Goal: Communication & Community: Answer question/provide support

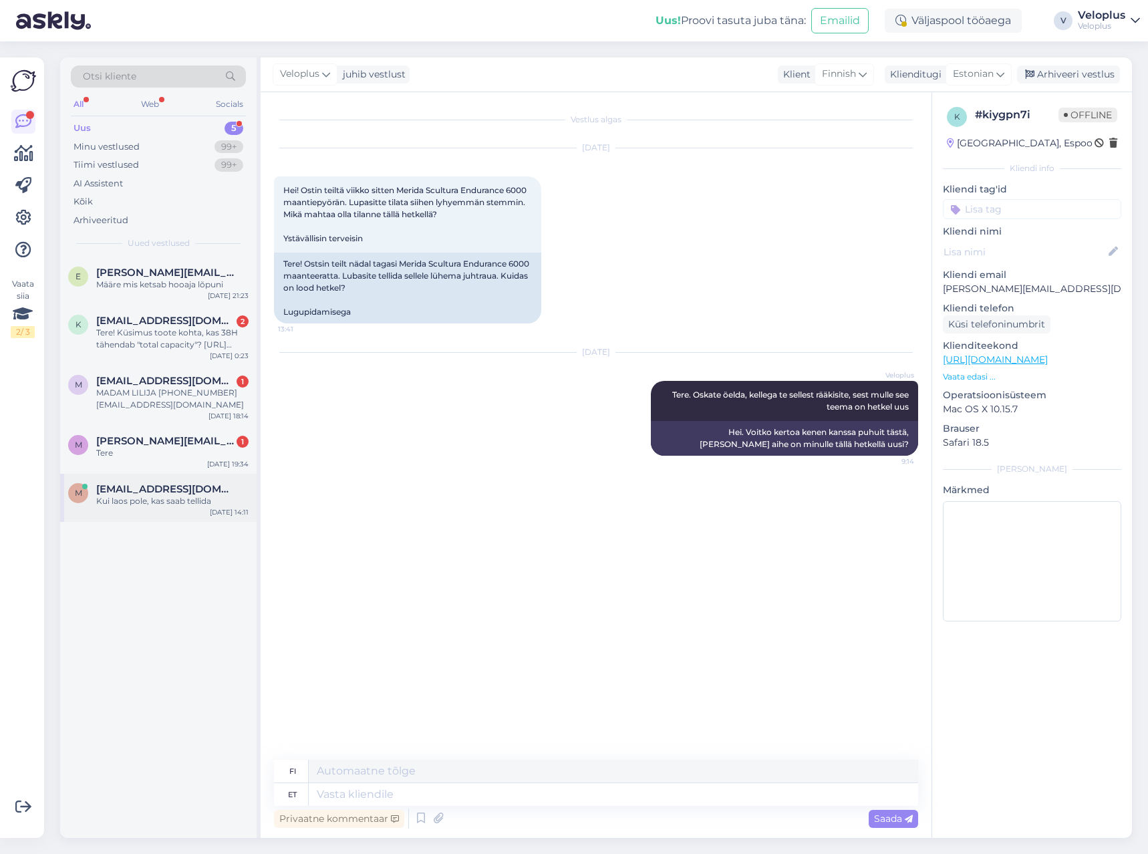
click at [162, 507] on div "m [EMAIL_ADDRESS][DOMAIN_NAME] [GEOGRAPHIC_DATA], kas saab tellida [DATE] 14:11" at bounding box center [158, 498] width 196 height 48
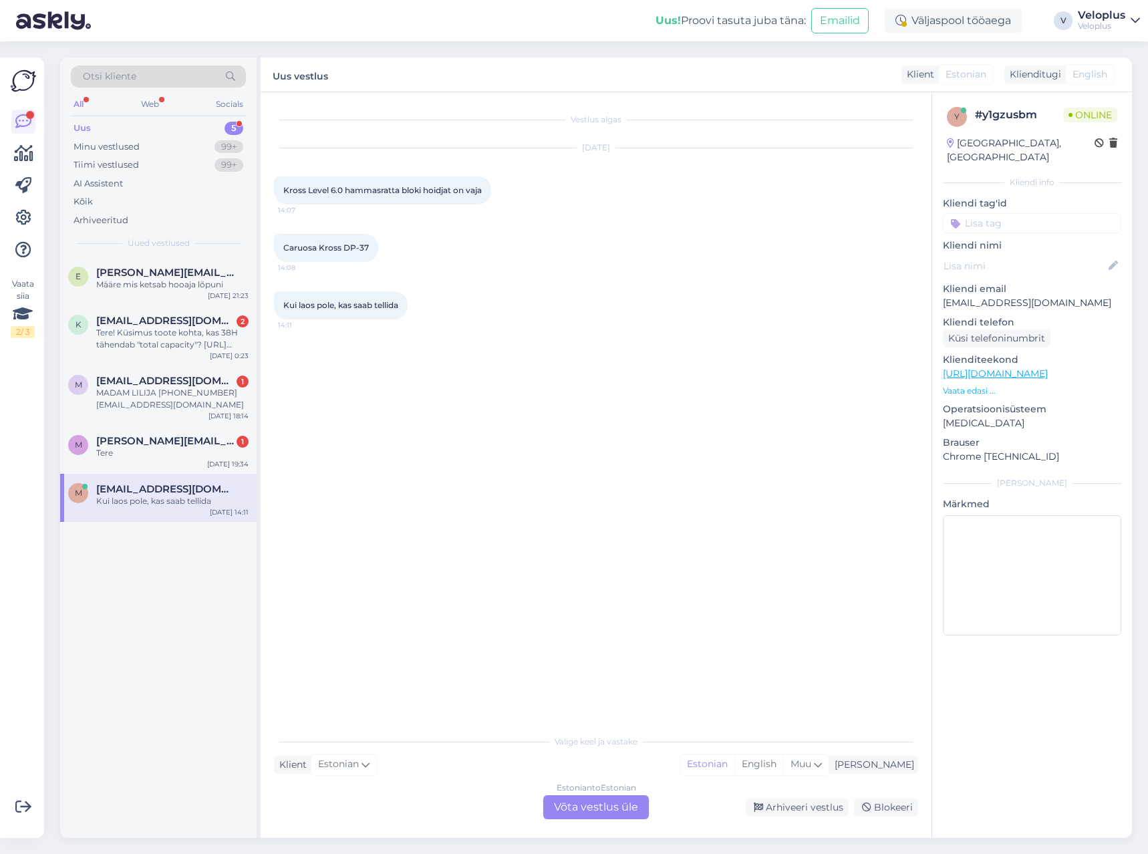
click at [602, 803] on div "Estonian to Estonian Võta vestlus üle" at bounding box center [596, 807] width 106 height 24
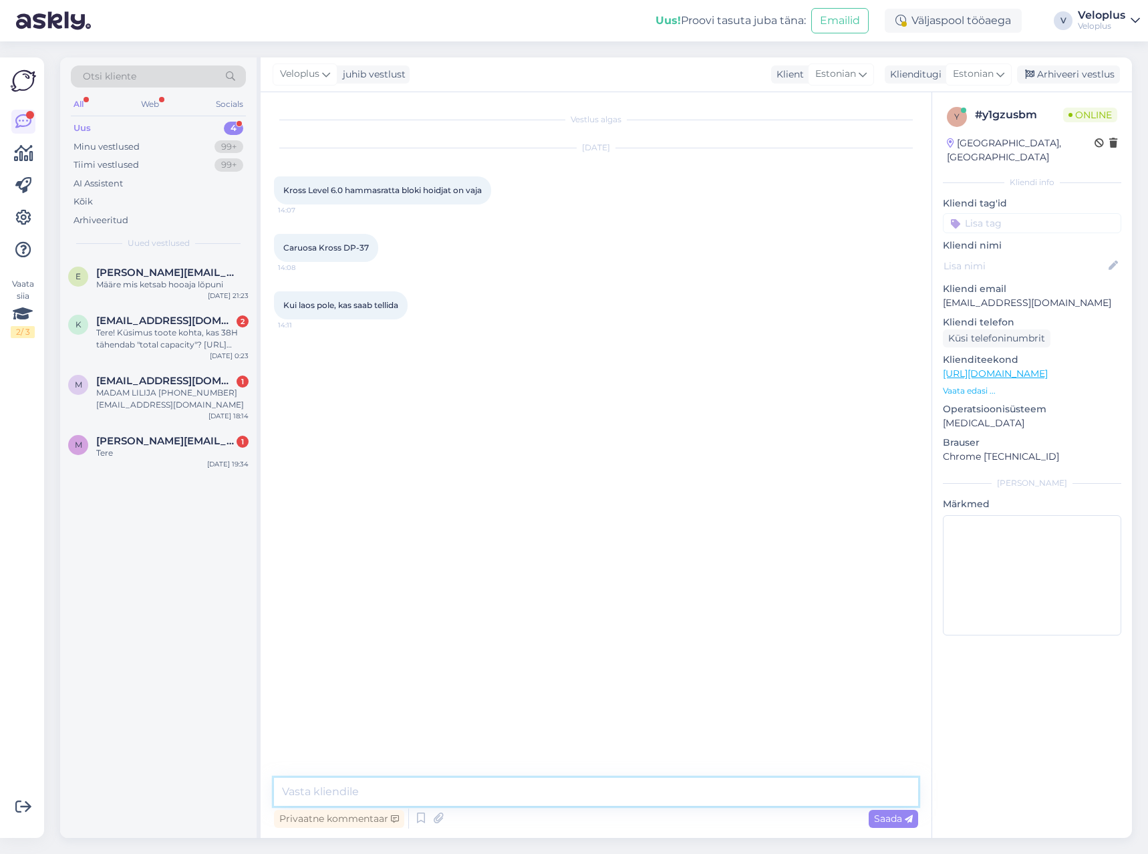
click at [450, 782] on textarea at bounding box center [596, 792] width 644 height 28
type textarea "Tere"
type textarea "Kas raamikõrva on vaja?"
click at [138, 462] on div "m [PERSON_NAME][EMAIL_ADDRESS][DOMAIN_NAME] 1 Tere [DATE] 19:34" at bounding box center [158, 450] width 196 height 48
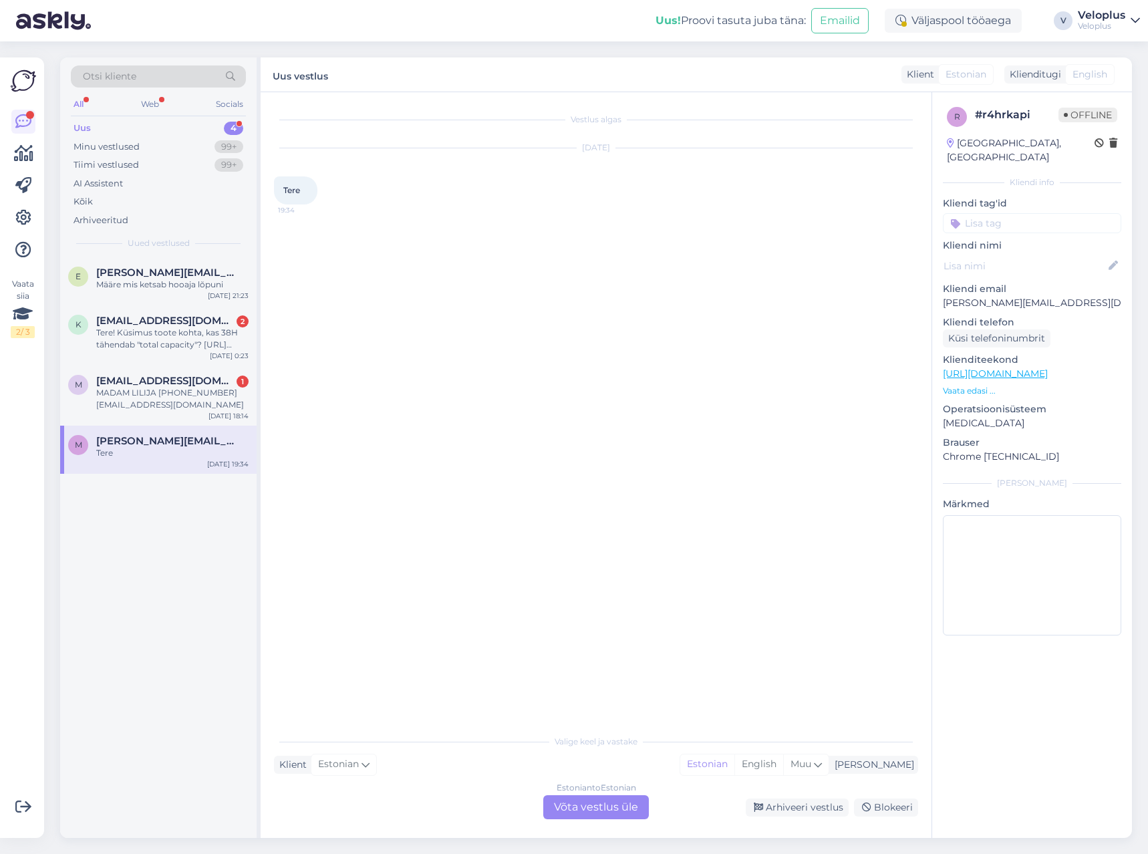
click at [589, 802] on div "Estonian to Estonian Võta vestlus üle" at bounding box center [596, 807] width 106 height 24
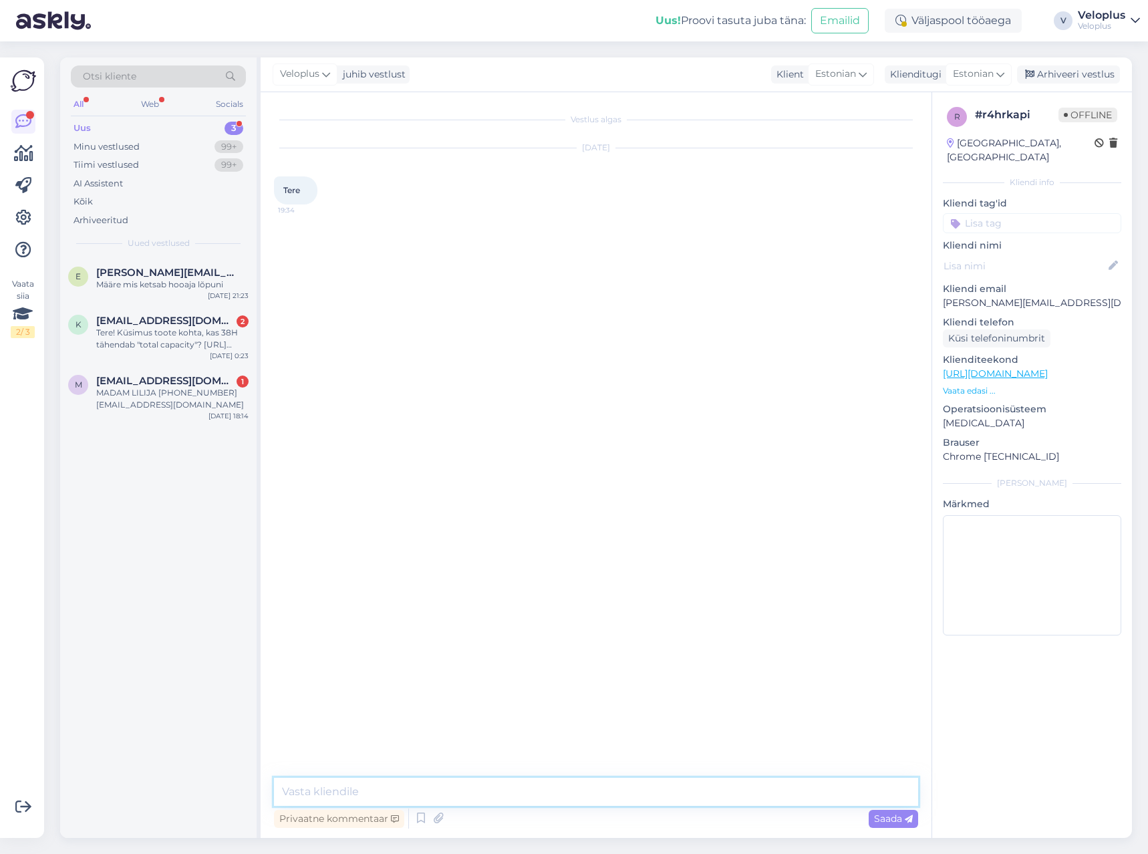
click at [539, 797] on textarea at bounding box center [596, 792] width 644 height 28
type textarea "Tere"
click at [174, 405] on div "MADAM LILIJA [PHONE_NUMBER] [EMAIL_ADDRESS][DOMAIN_NAME]" at bounding box center [172, 399] width 152 height 24
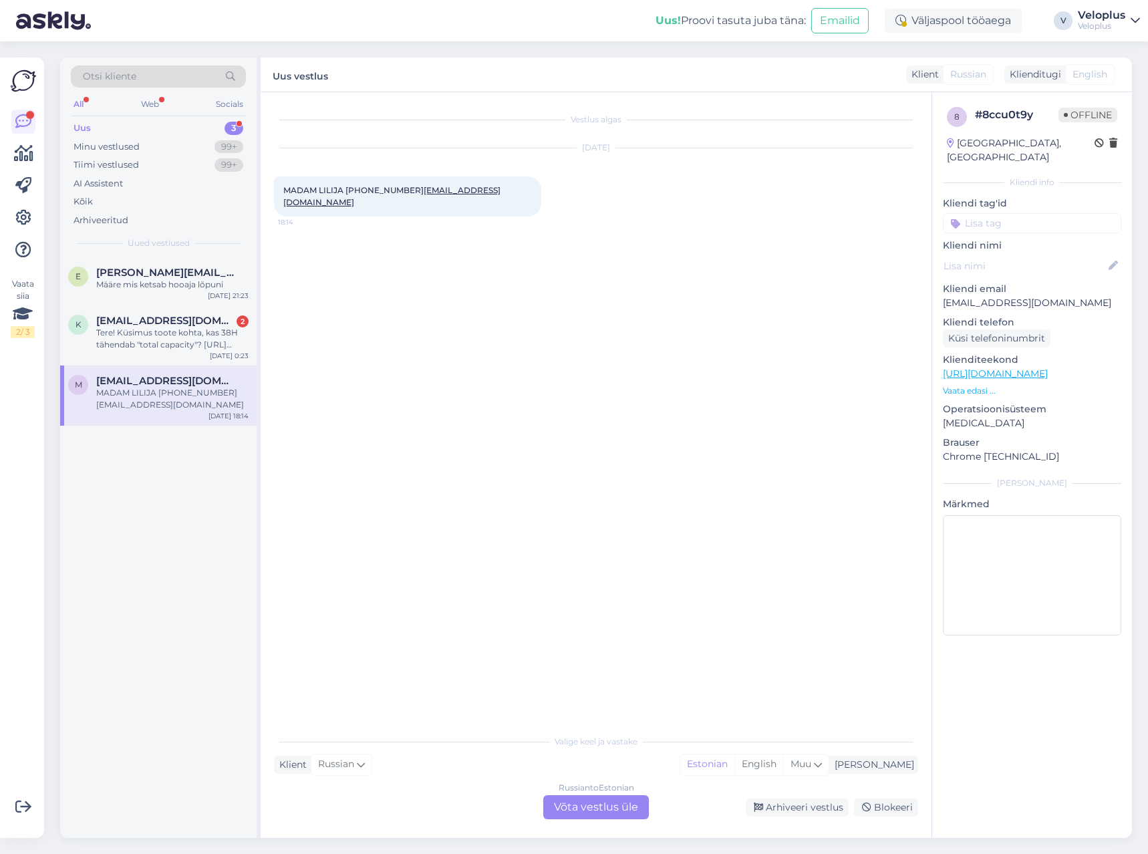
click at [951, 385] on p "Vaata edasi ..." at bounding box center [1032, 391] width 178 height 12
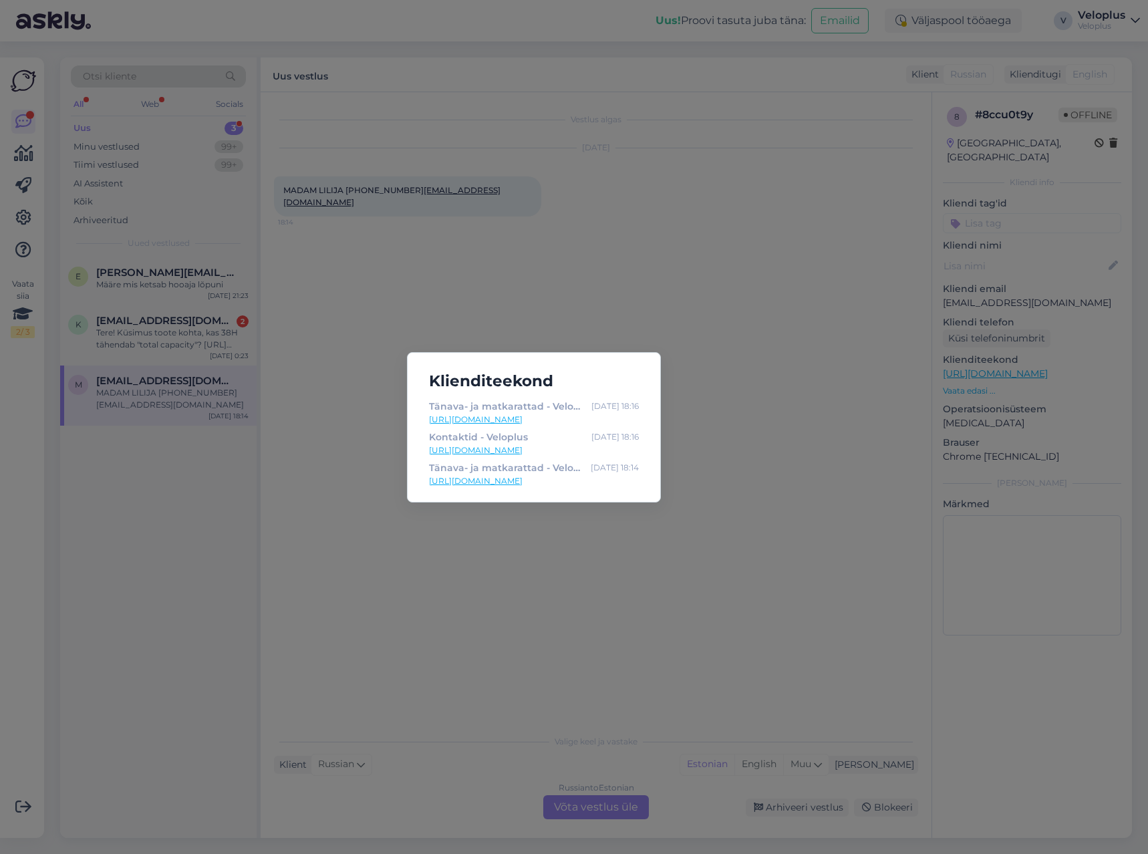
click at [796, 406] on div "Klienditeekond Tänava- ja matkarattad - Veloplus [DATE] 18:16 [URL][DOMAIN_NAME…" at bounding box center [574, 427] width 1148 height 854
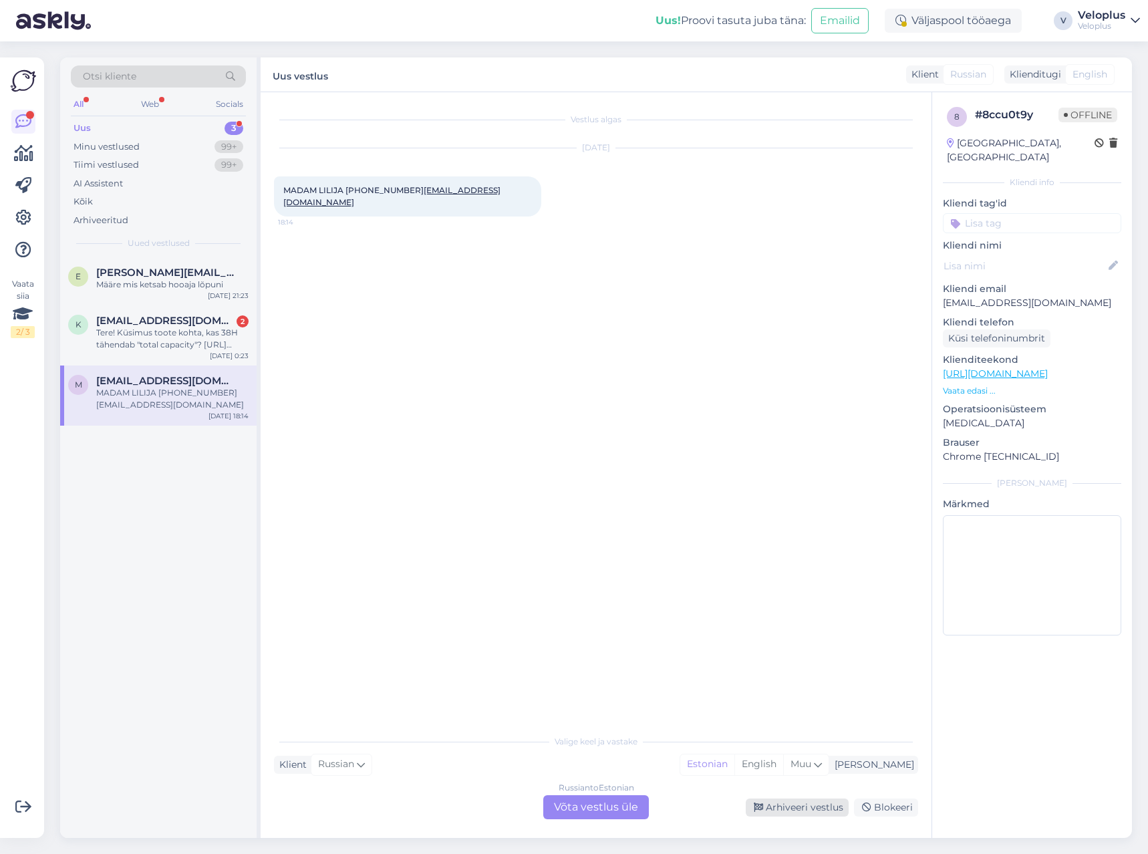
click at [779, 806] on div "Arhiveeri vestlus" at bounding box center [797, 807] width 103 height 18
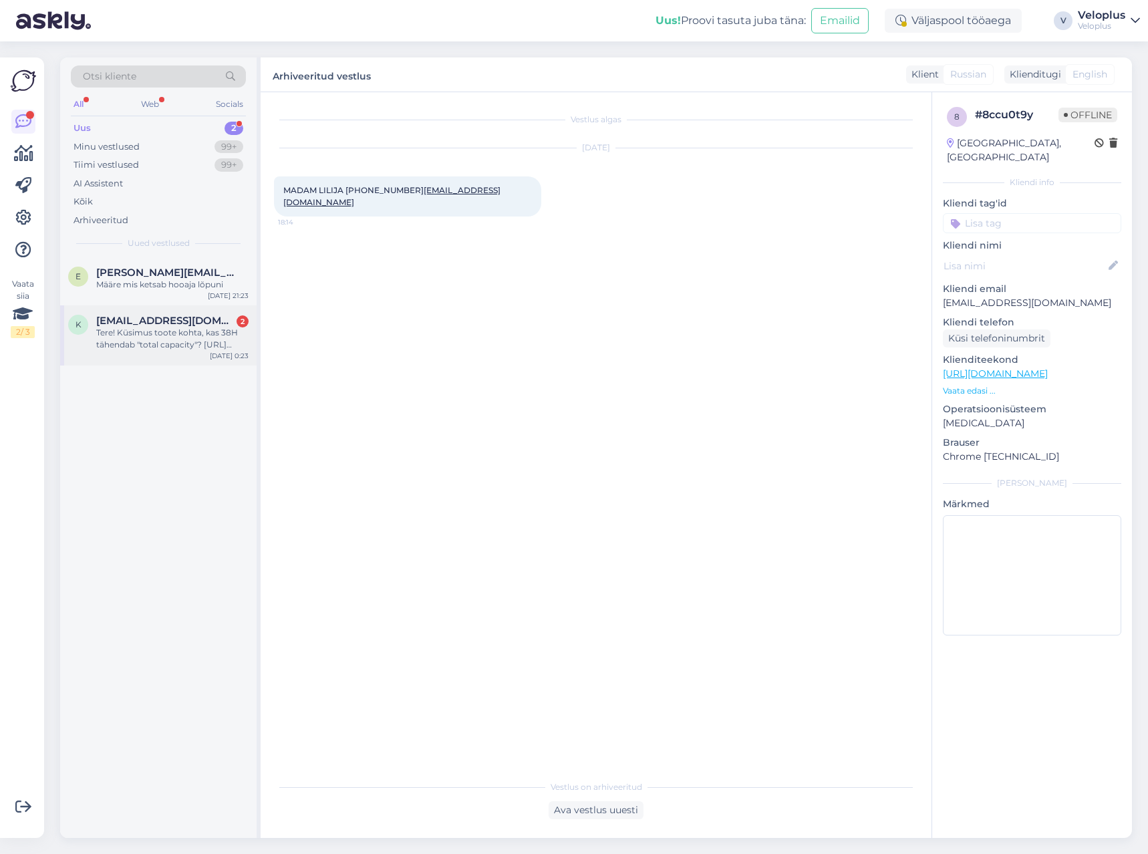
click at [189, 353] on div "k [EMAIL_ADDRESS][DOMAIN_NAME] 2 Tere! Küsimus toote kohta, kas 38H tähendab "t…" at bounding box center [158, 335] width 196 height 60
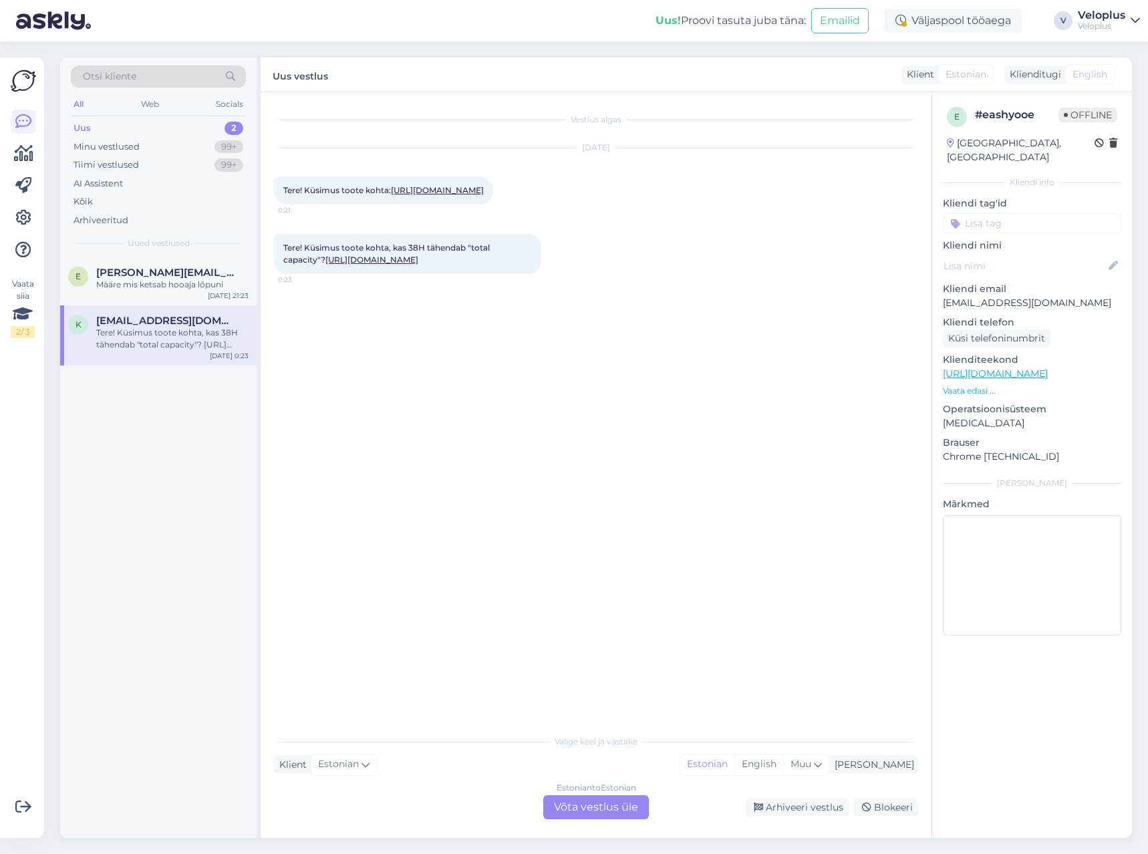
click at [373, 265] on link "[URL][DOMAIN_NAME]" at bounding box center [371, 260] width 93 height 10
click at [596, 801] on div "Estonian to Estonian Võta vestlus üle" at bounding box center [596, 807] width 106 height 24
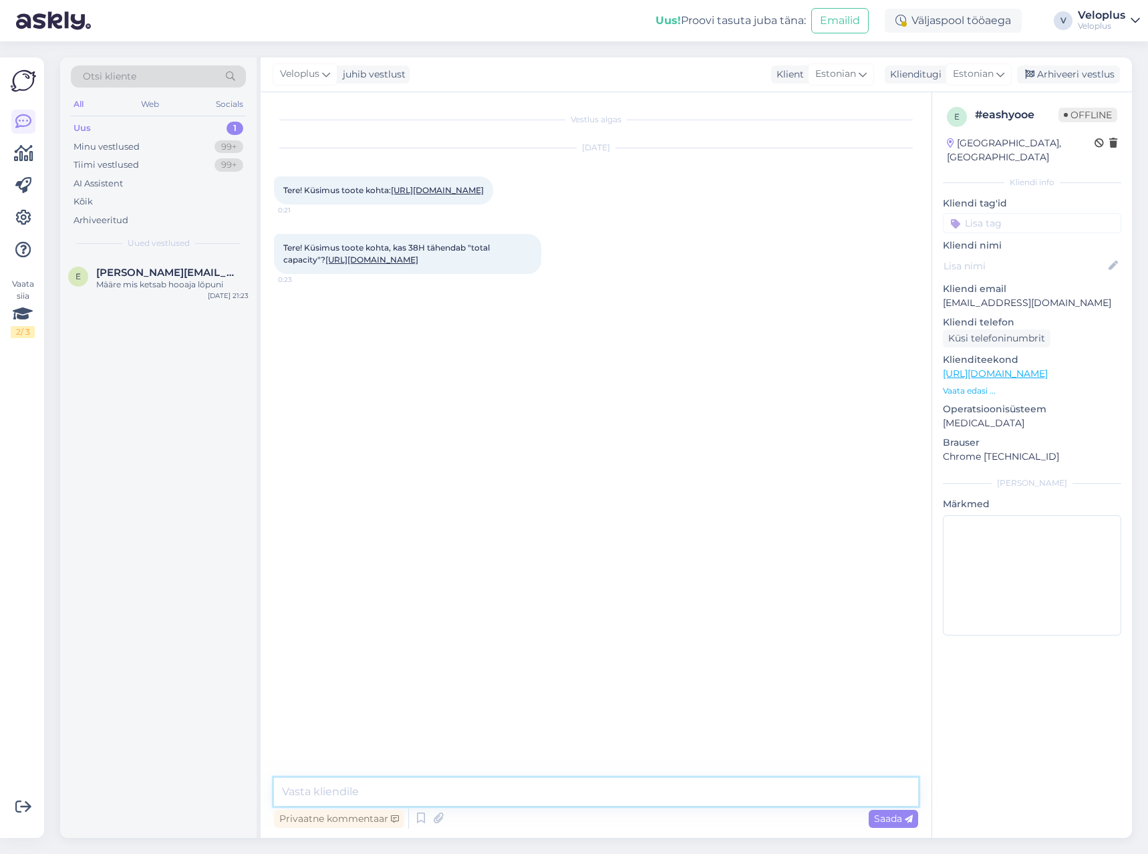
click at [496, 790] on textarea at bounding box center [596, 792] width 644 height 28
type textarea "Tere"
type textarea "See tähendab esihammasratta suurust, et 38 hambaga"
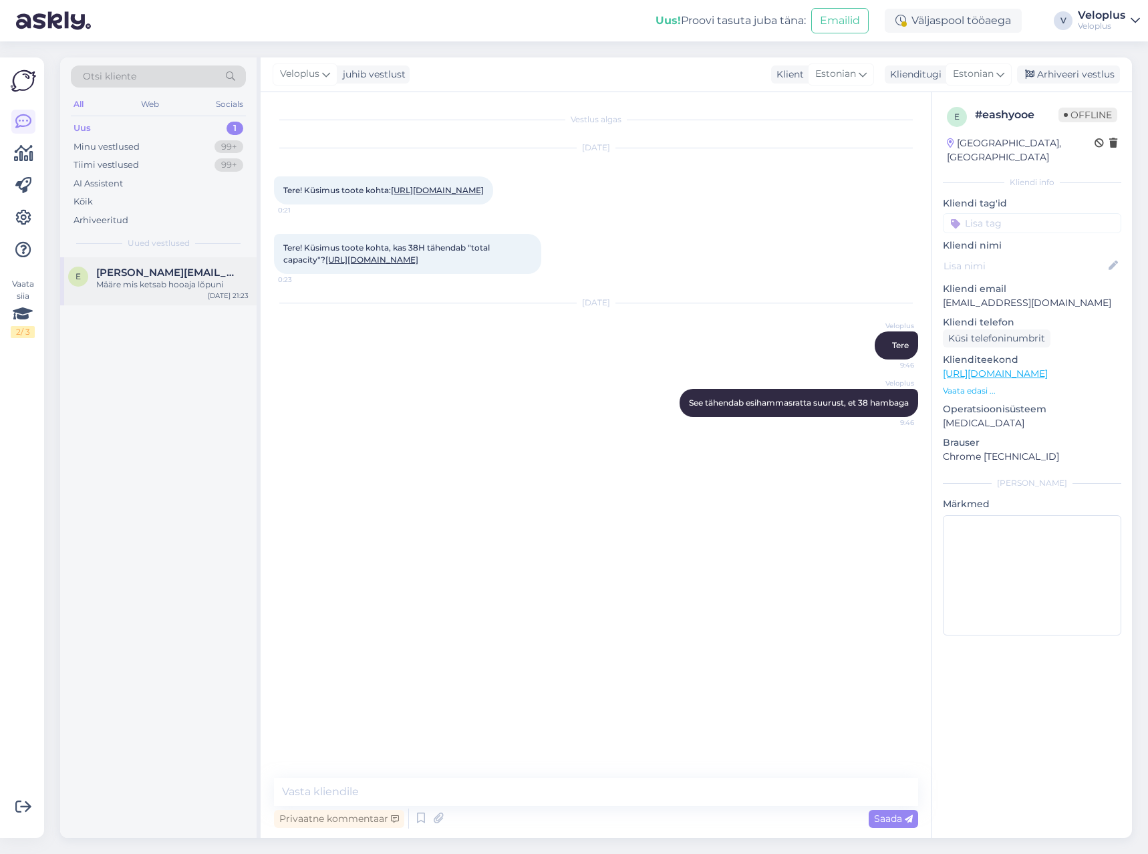
click at [144, 281] on div "Määre mis ketsab hooaja lõpuni" at bounding box center [172, 285] width 152 height 12
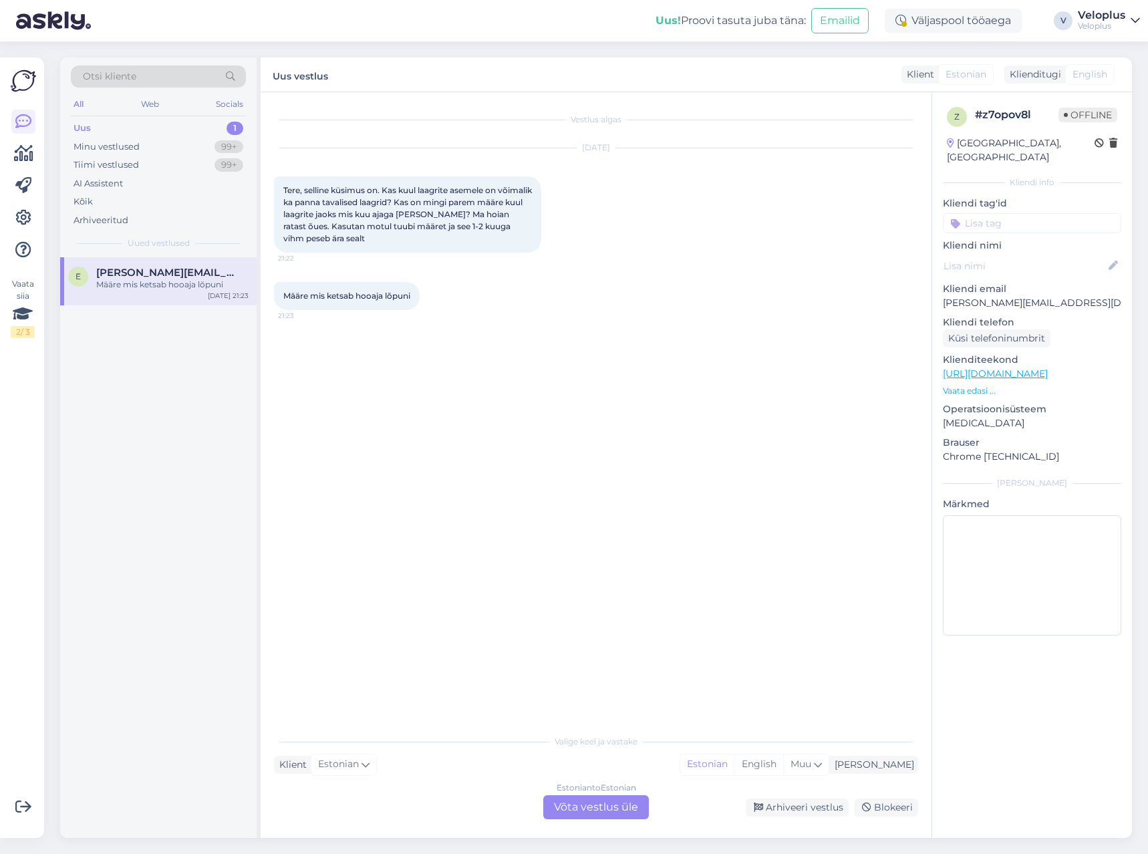
click at [569, 798] on div "Estonian to Estonian Võta vestlus üle" at bounding box center [596, 807] width 106 height 24
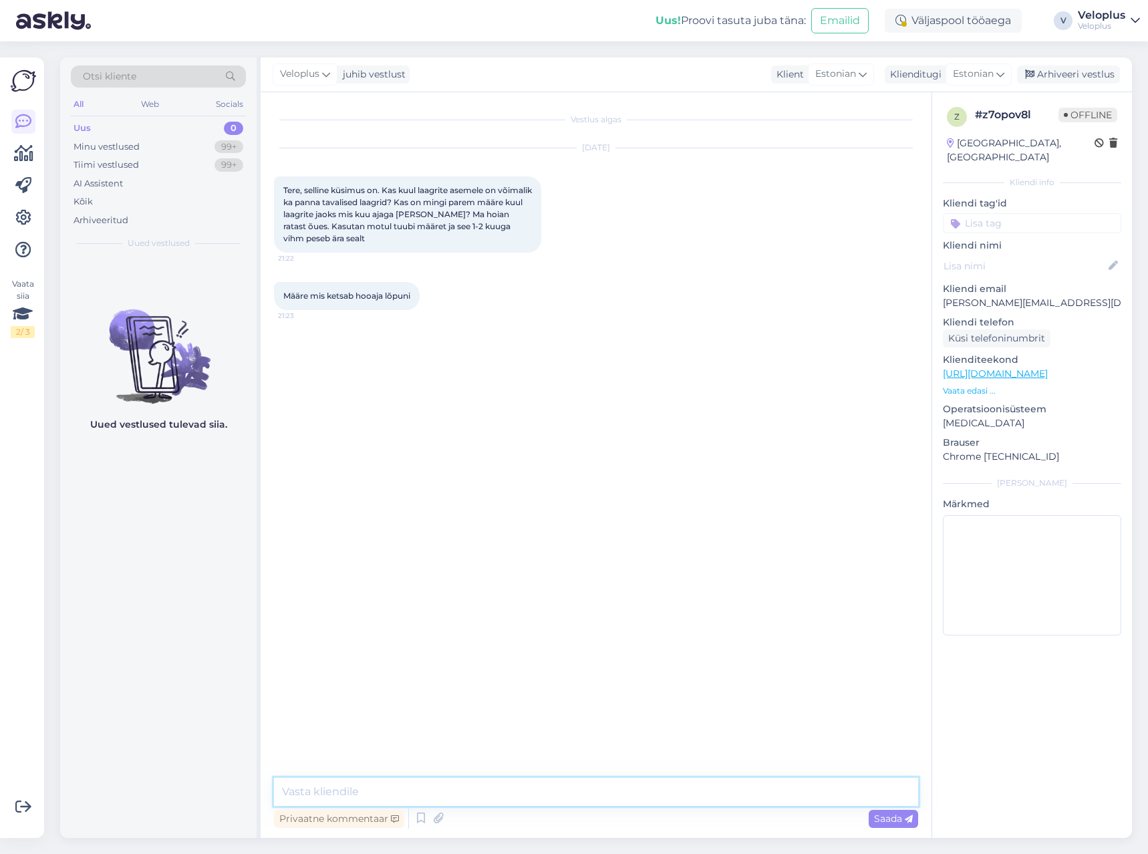
click at [537, 793] on textarea at bounding box center [596, 792] width 644 height 28
type textarea "Tere"
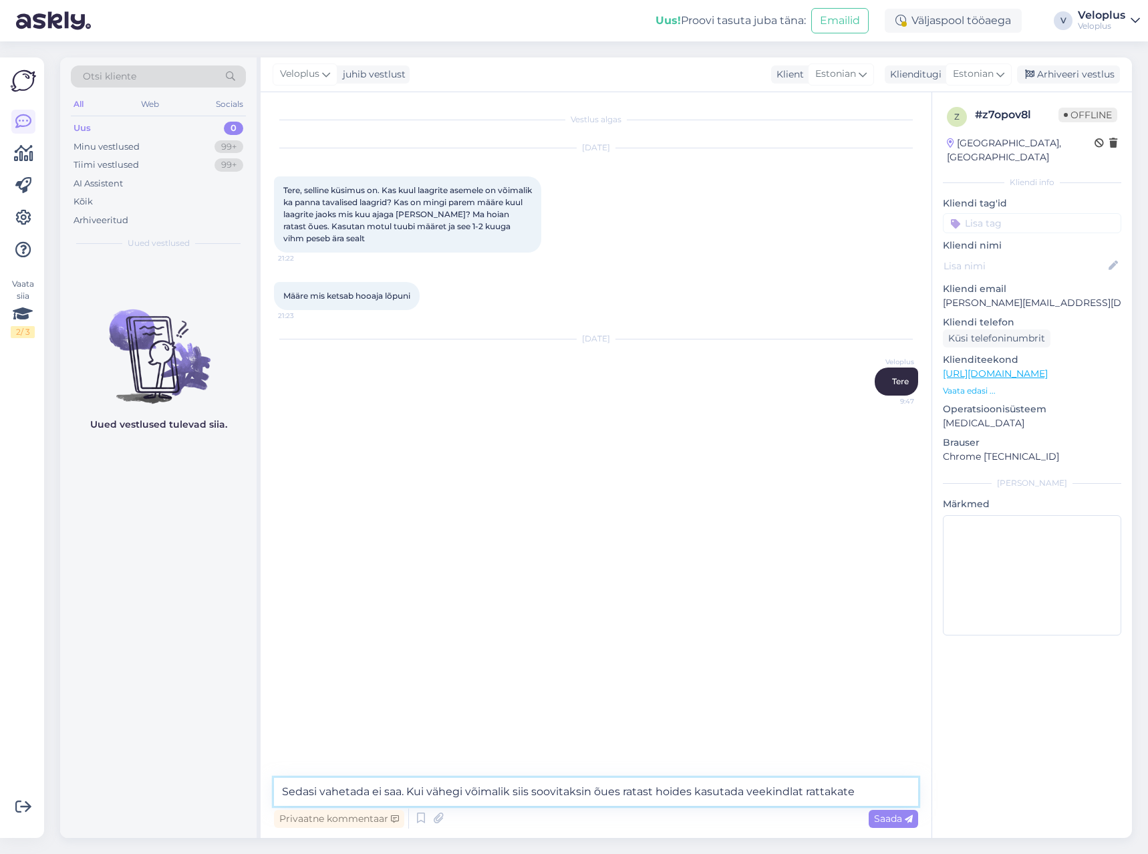
type textarea "Sedasi vahetada ei saa. Kui vähegi võimalik siis soovitaksin õues ratast hoides…"
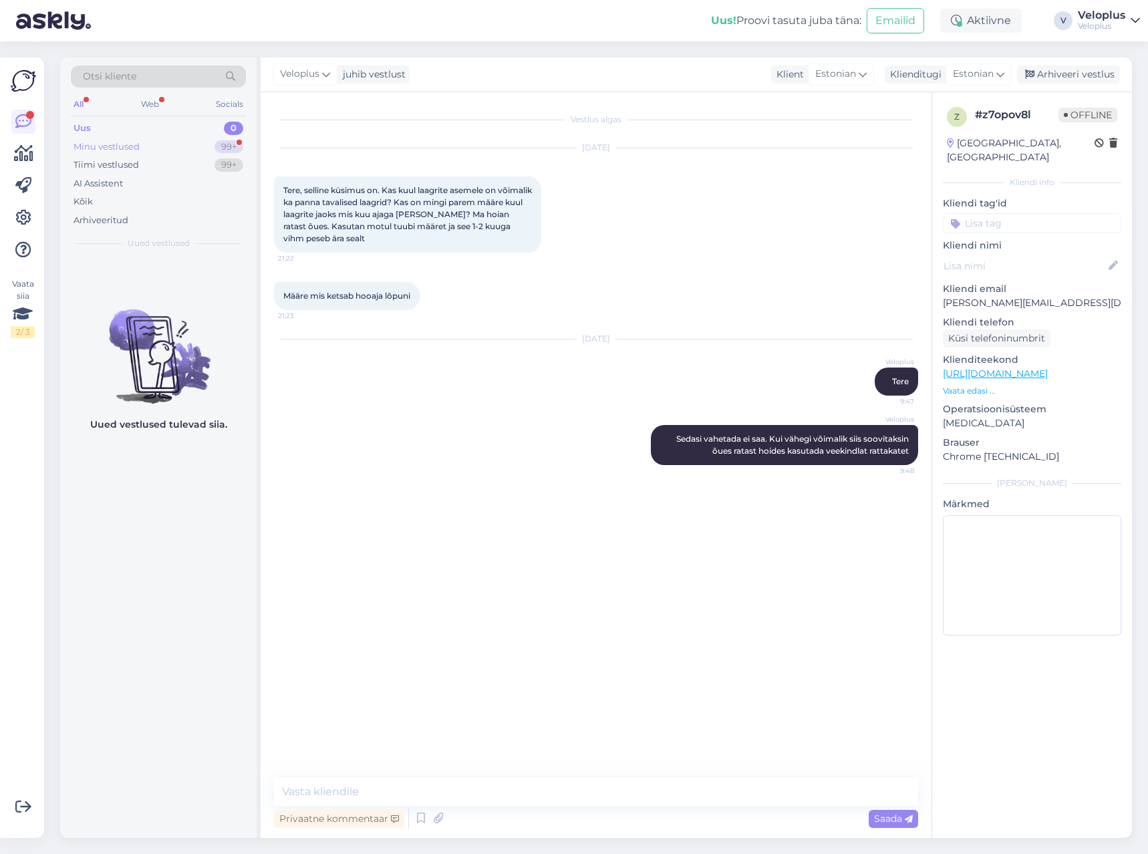
click at [154, 145] on div "Minu vestlused 99+" at bounding box center [158, 147] width 175 height 19
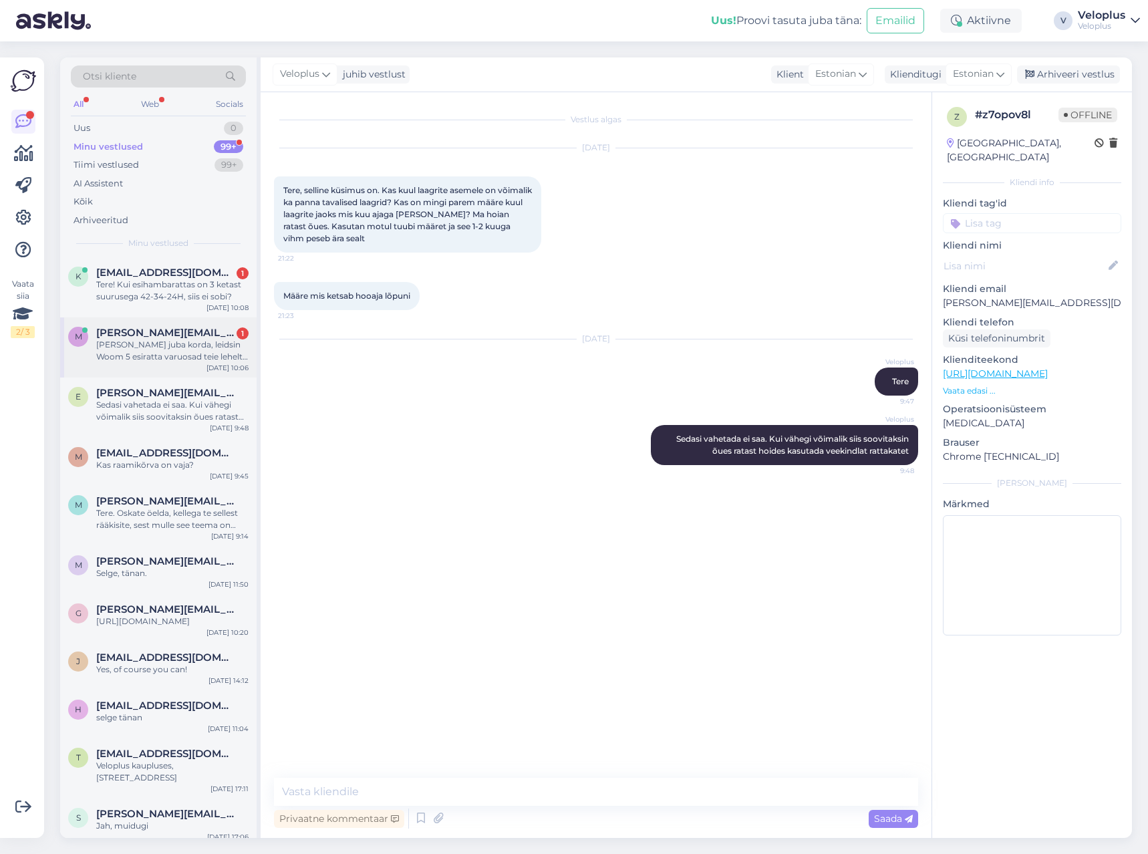
click at [137, 343] on div "[PERSON_NAME] juba korda, leidsin Woom 5 esiratta varuosad teie lehelt üles." at bounding box center [172, 351] width 152 height 24
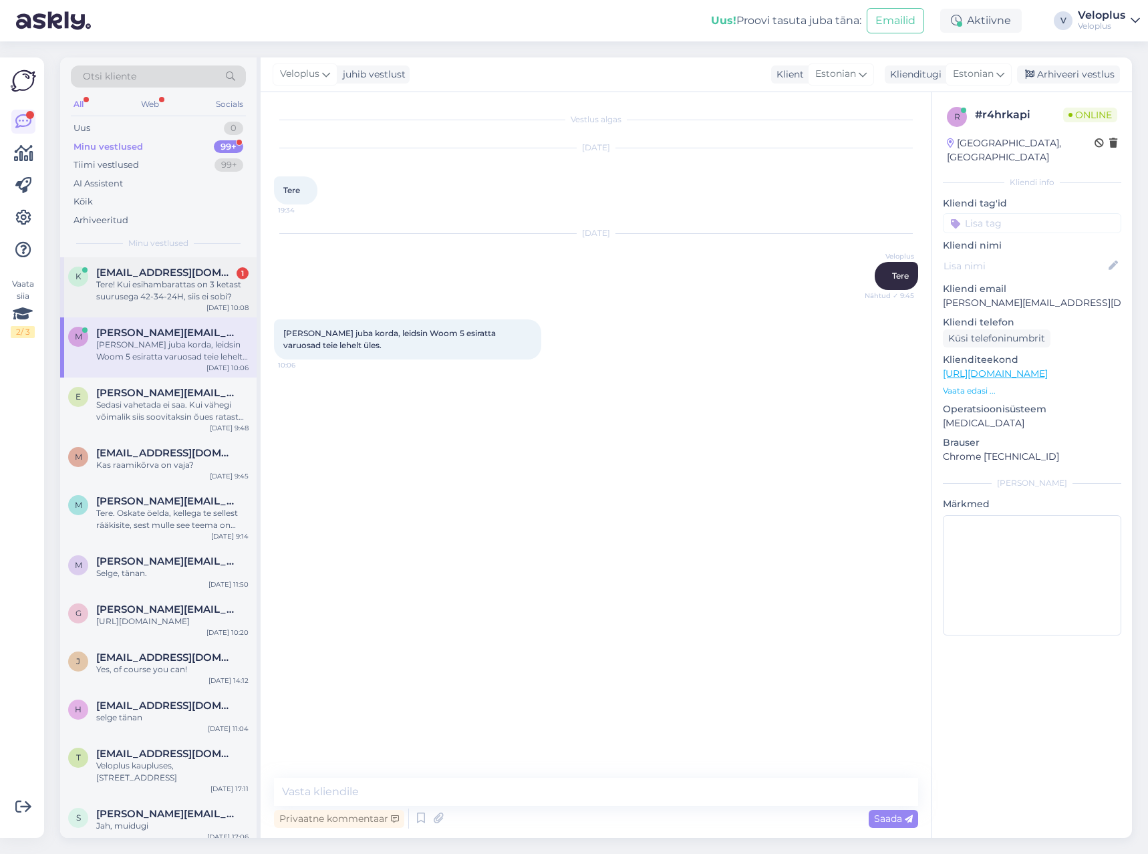
click at [152, 287] on div "Tere! Kui esihambarattas on 3 ketast suurusega 42-34-24H, siis ei sobi?" at bounding box center [172, 291] width 152 height 24
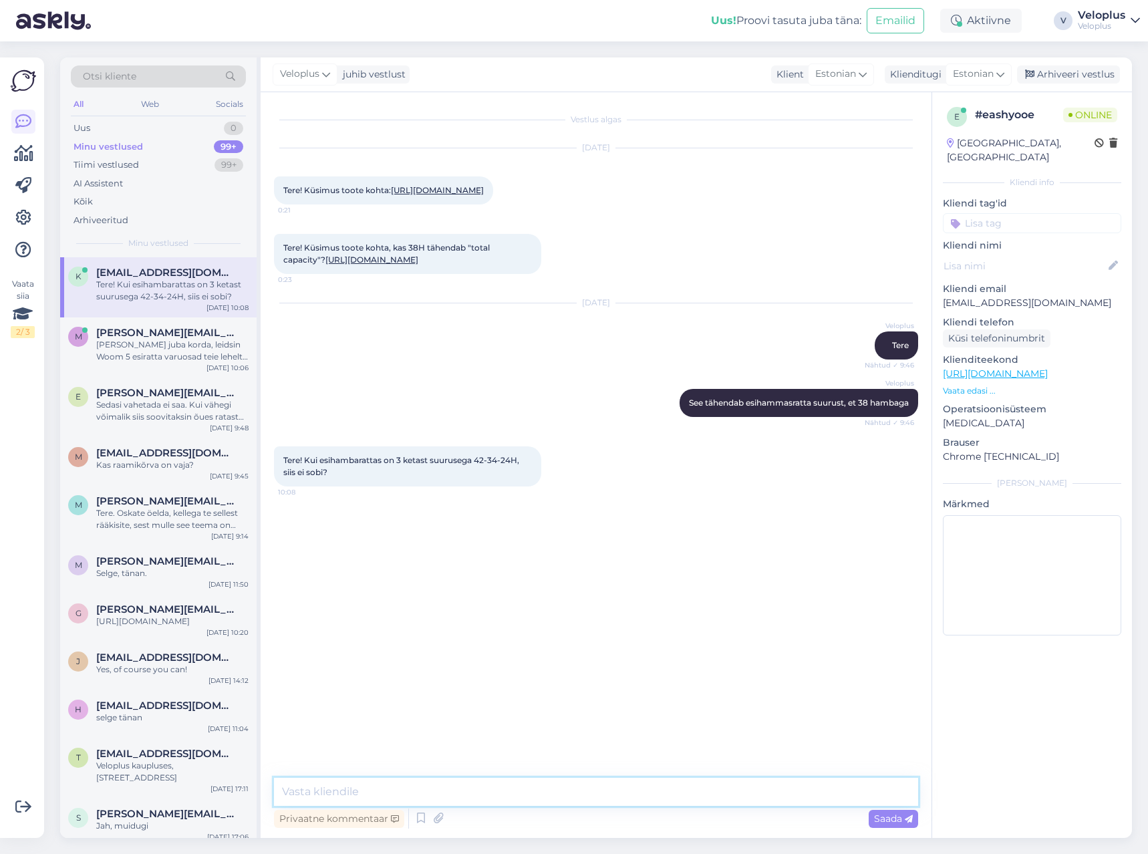
click at [420, 792] on textarea at bounding box center [596, 792] width 644 height 28
type textarea "Ei sobi kahjuks"
